Goal: Check status: Check status

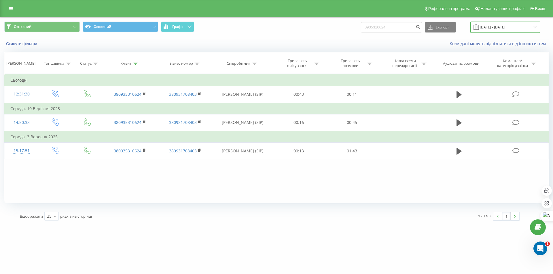
click at [504, 28] on input "22.06.2025 - 22.09.2025" at bounding box center [505, 27] width 70 height 11
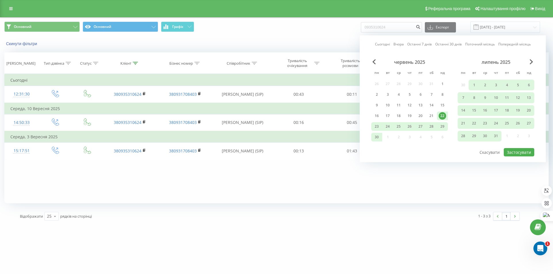
click at [441, 117] on div "22" at bounding box center [441, 115] width 7 height 7
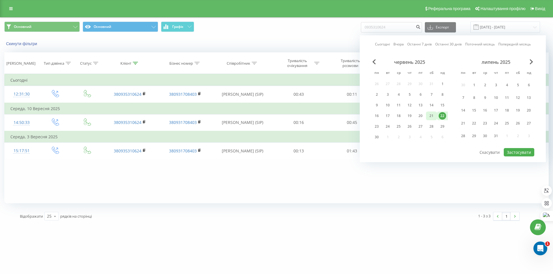
click at [432, 116] on div "21" at bounding box center [430, 115] width 7 height 7
click at [532, 61] on span "Next Month" at bounding box center [530, 61] width 3 height 5
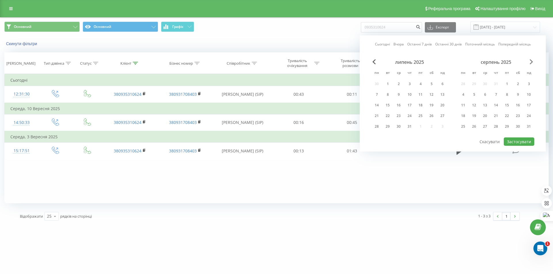
click at [532, 61] on span "Next Month" at bounding box center [530, 61] width 3 height 5
click at [519, 107] on div "20" at bounding box center [517, 105] width 7 height 7
click at [519, 140] on button "Застосувати" at bounding box center [518, 142] width 31 height 8
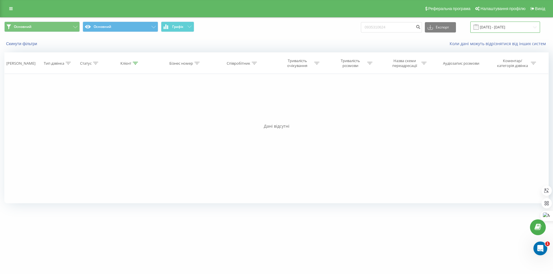
click at [498, 28] on input "20.09.2025 - 20.09.2025" at bounding box center [505, 27] width 70 height 11
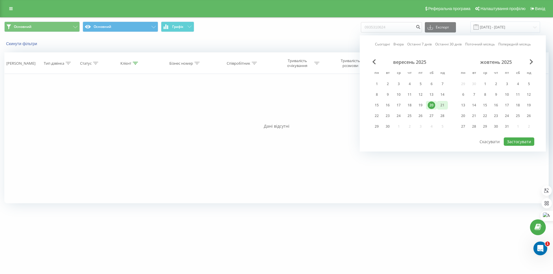
click at [444, 106] on div "21" at bounding box center [441, 105] width 7 height 7
click at [514, 140] on button "Застосувати" at bounding box center [518, 142] width 31 height 8
type input "[DATE] - [DATE]"
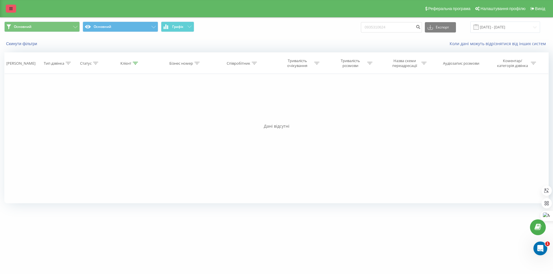
click at [14, 12] on link at bounding box center [11, 9] width 10 height 8
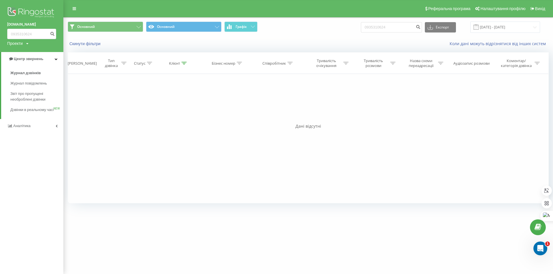
click at [28, 14] on img at bounding box center [31, 13] width 49 height 14
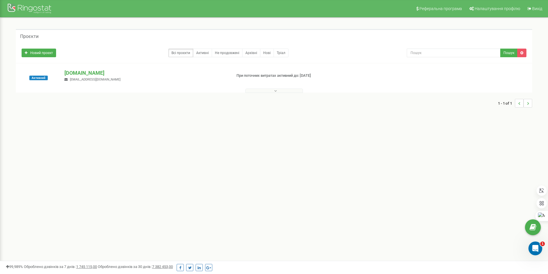
click at [83, 119] on div "Проєкти Новий проєкт Всі проєкти Активні Не продовжені Архівні [GEOGRAPHIC_DATA…" at bounding box center [274, 71] width 540 height 107
click at [75, 78] on span "[EMAIL_ADDRESS][DOMAIN_NAME]" at bounding box center [95, 80] width 51 height 4
click at [75, 72] on p "[DOMAIN_NAME]" at bounding box center [145, 72] width 163 height 7
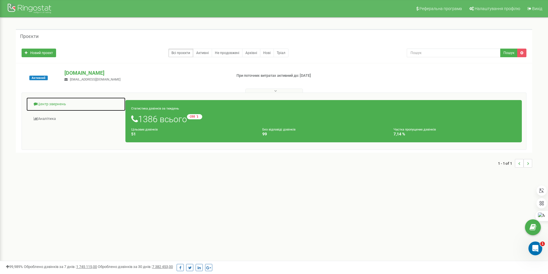
click at [57, 103] on link "Центр звернень" at bounding box center [76, 104] width 100 height 14
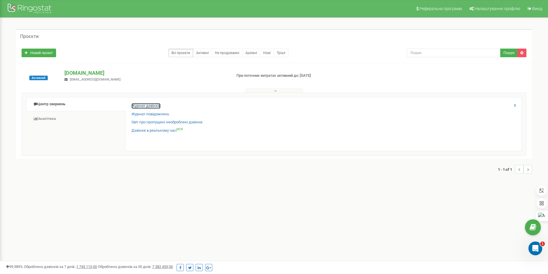
click at [136, 108] on link "Журнал дзвінків" at bounding box center [146, 105] width 29 height 5
click at [160, 105] on link "Журнал дзвінків" at bounding box center [146, 105] width 29 height 5
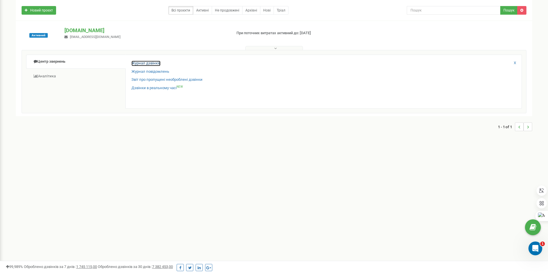
scroll to position [71, 0]
